Goal: Information Seeking & Learning: Learn about a topic

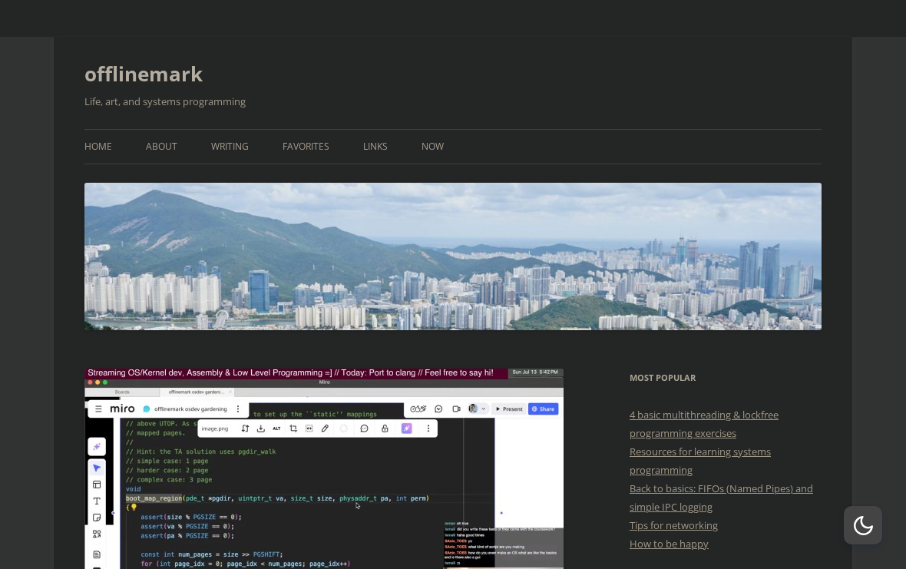
click at [246, 150] on link "Writing" at bounding box center [230, 147] width 38 height 34
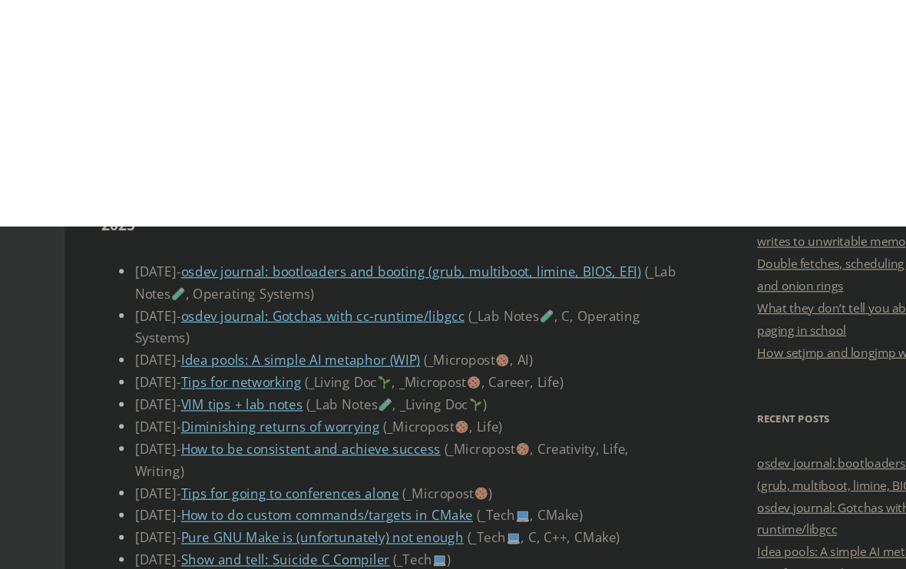
scroll to position [330, 0]
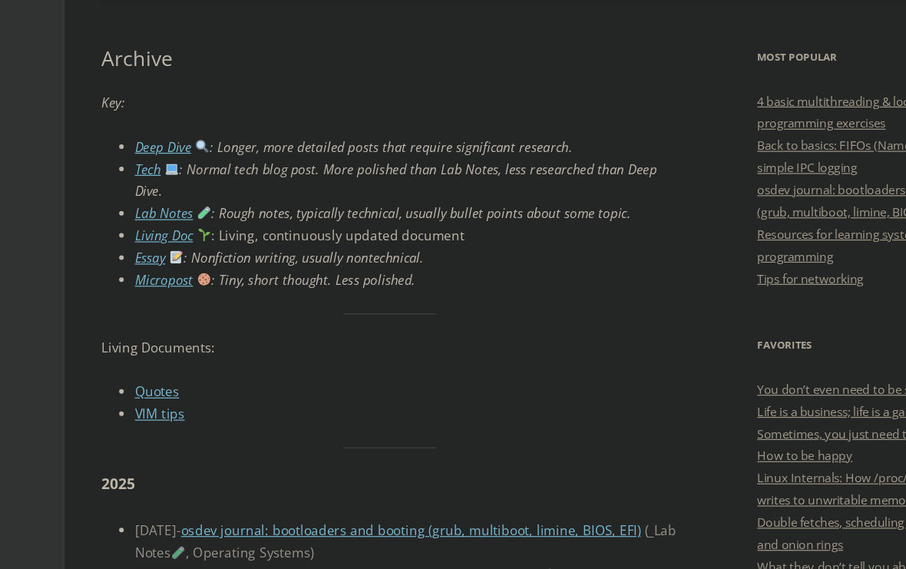
click at [150, 226] on link "Micropost" at bounding box center [136, 233] width 48 height 15
click at [123, 210] on link "Deep Dive" at bounding box center [135, 217] width 47 height 15
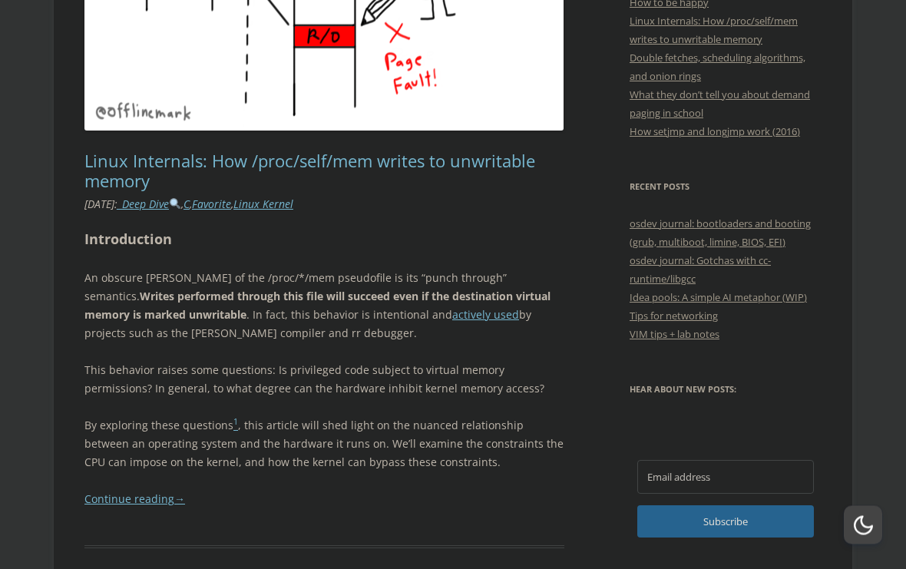
scroll to position [706, 0]
click at [111, 177] on link "Linux Internals: How /proc/self/mem writes to unwritable memory" at bounding box center [309, 171] width 451 height 43
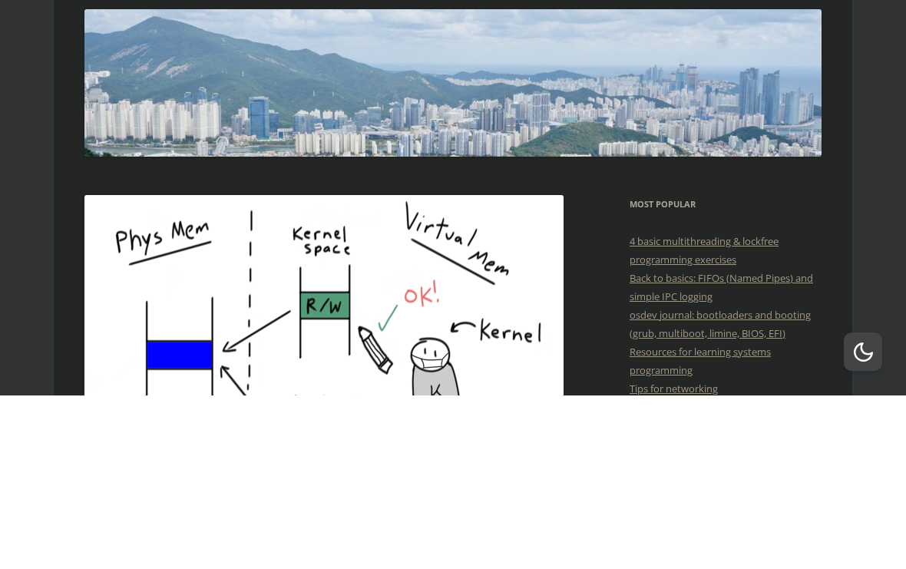
scroll to position [266, 0]
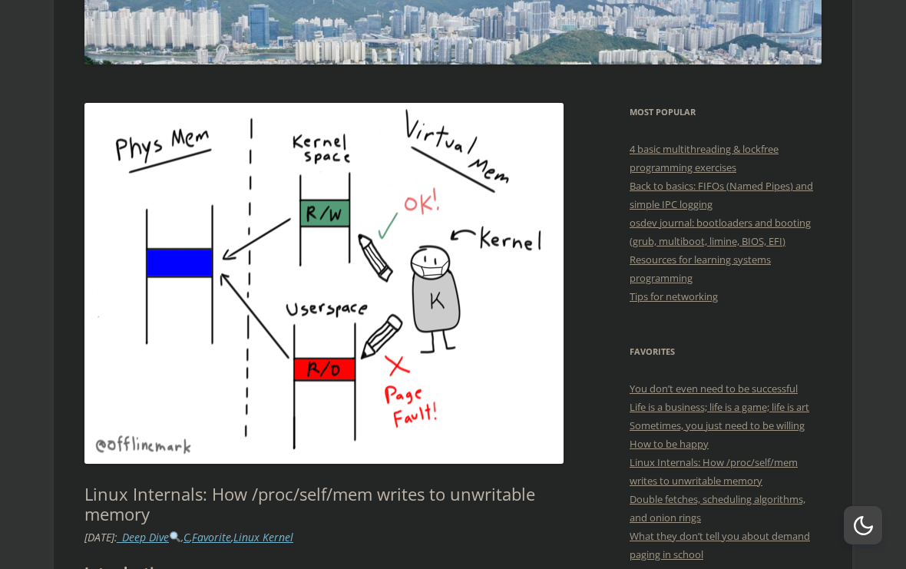
click at [745, 154] on link "4 basic multithreading & lockfree programming exercises" at bounding box center [703, 158] width 149 height 32
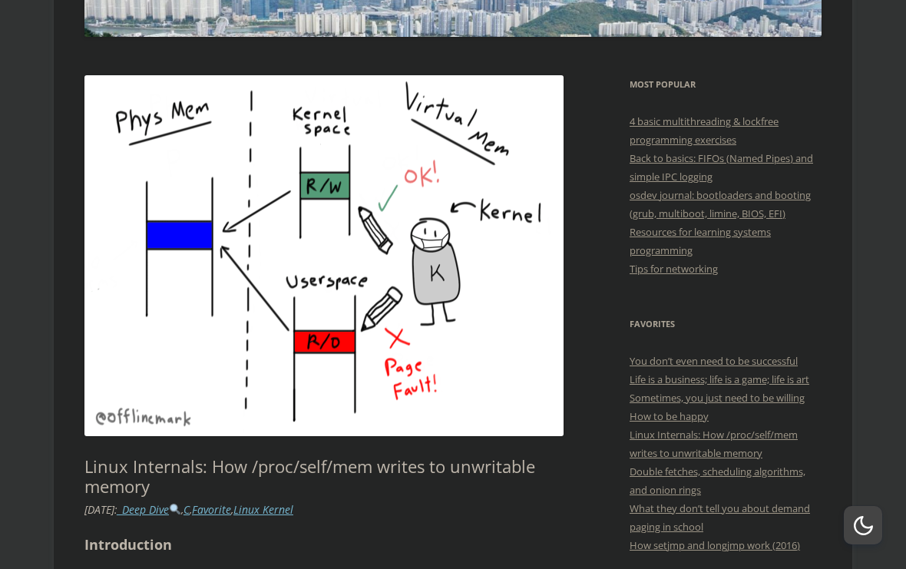
click at [755, 238] on link "Resources for learning systems programming" at bounding box center [699, 241] width 141 height 32
